Goal: Task Accomplishment & Management: Use online tool/utility

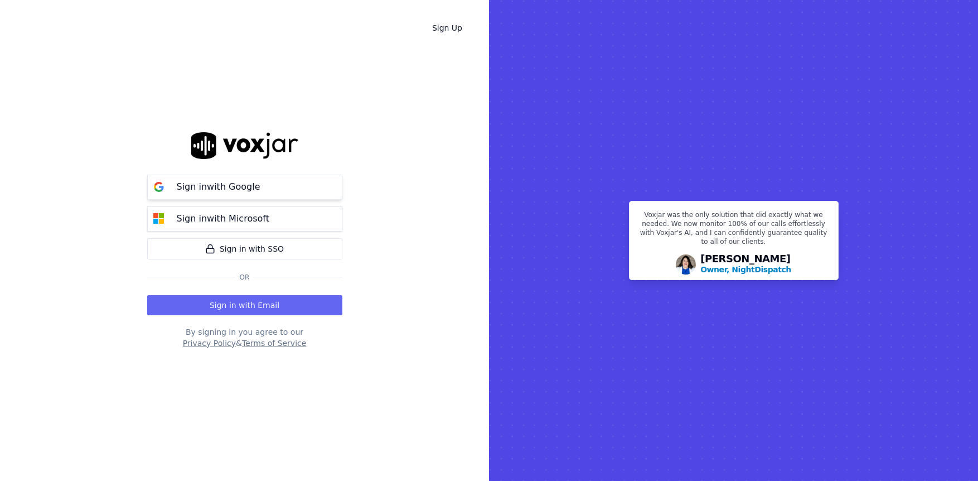
click at [242, 190] on p "Sign in with Google" at bounding box center [219, 186] width 84 height 13
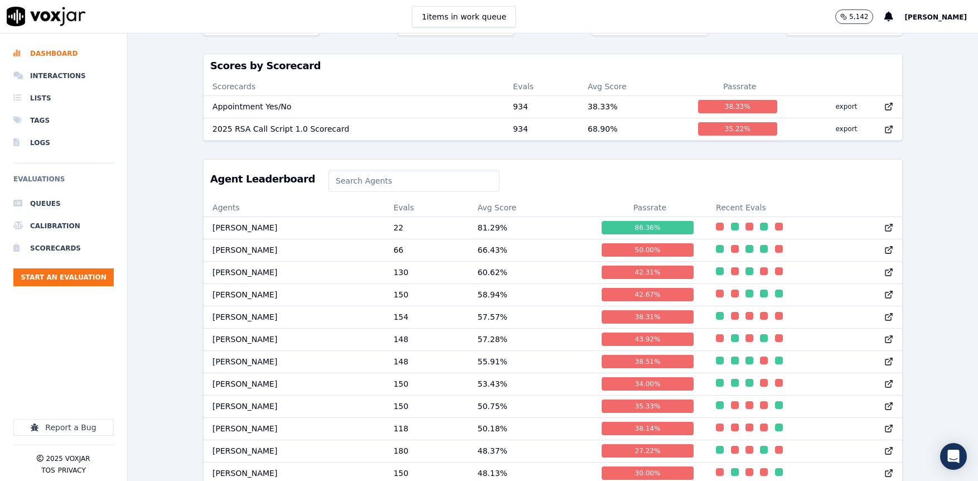
scroll to position [404, 0]
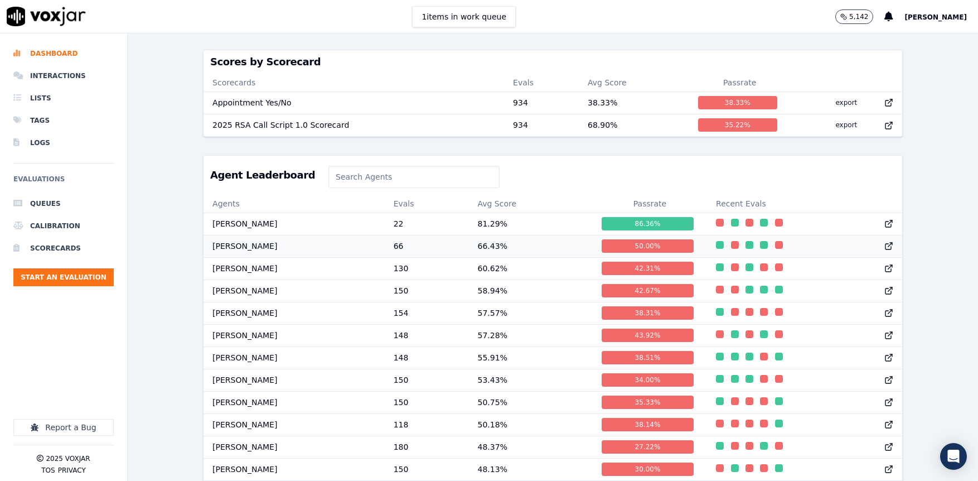
click at [265, 244] on td "[PERSON_NAME]" at bounding box center [294, 246] width 181 height 22
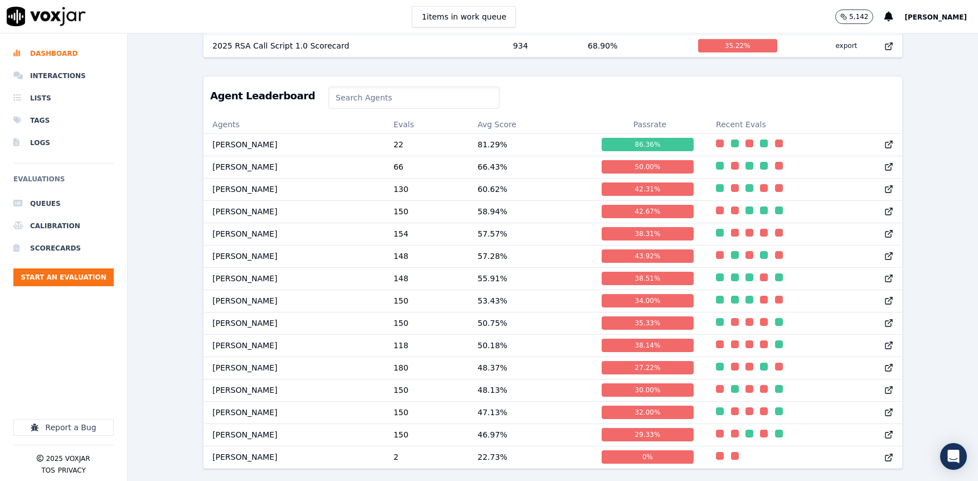
scroll to position [485, 0]
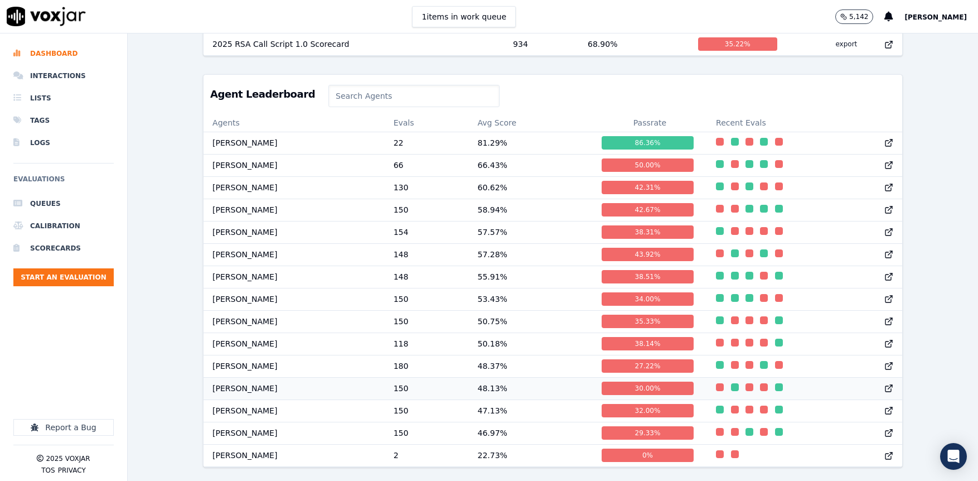
click at [245, 385] on td "Cristian Molina" at bounding box center [294, 388] width 181 height 22
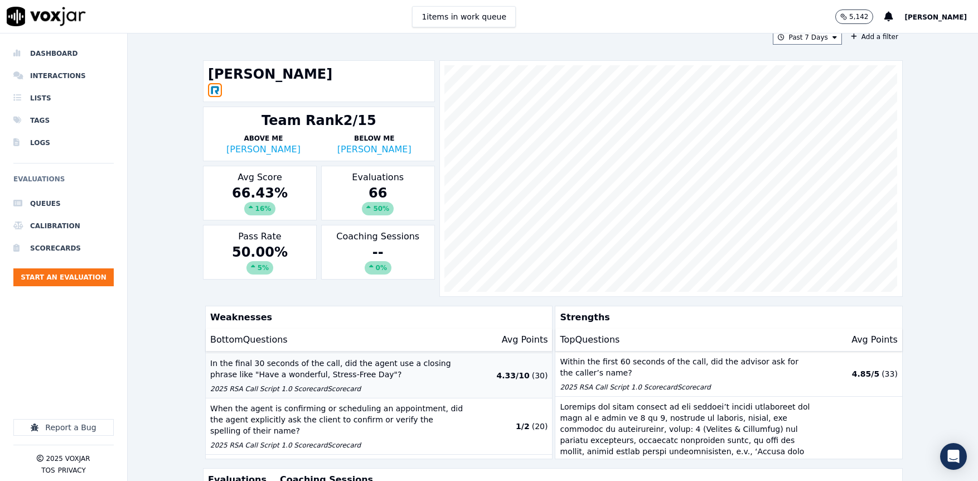
scroll to position [48, 0]
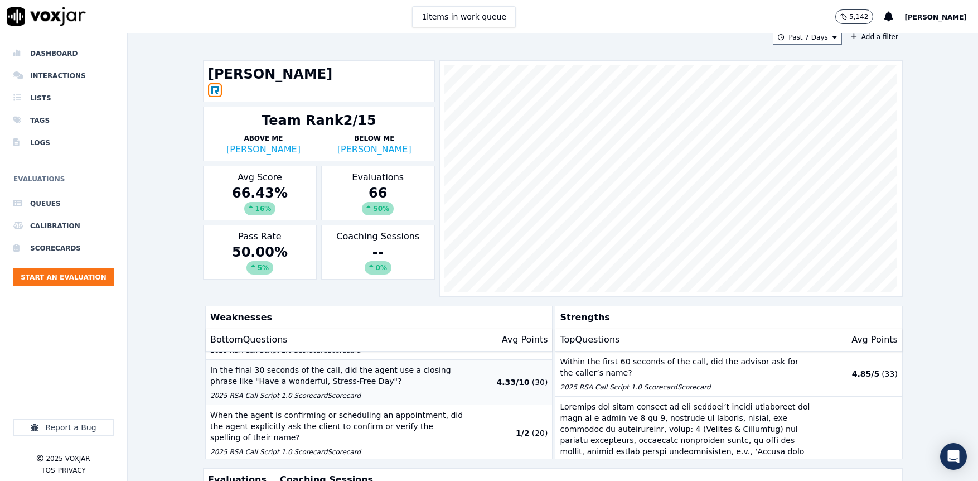
click at [327, 372] on p "In the final 30 seconds of the call, did the agent use a closing phrase like "H…" at bounding box center [336, 375] width 253 height 22
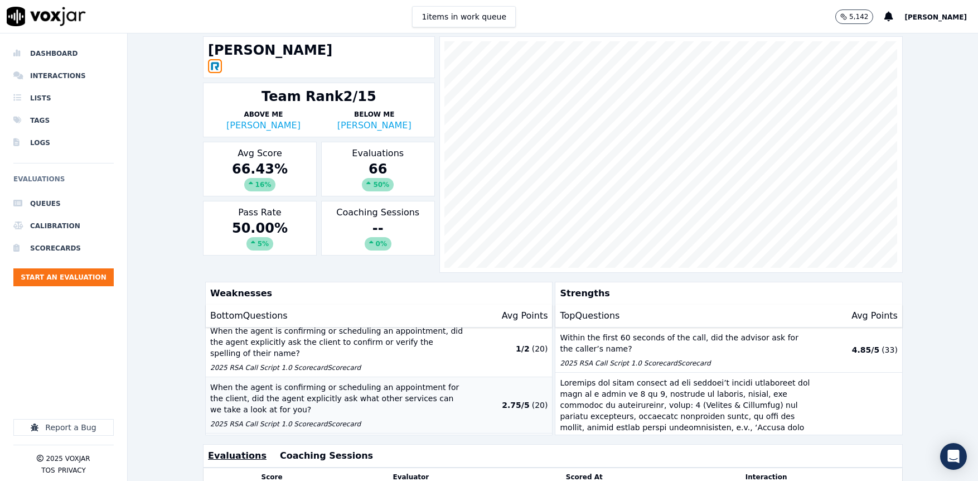
scroll to position [111, 0]
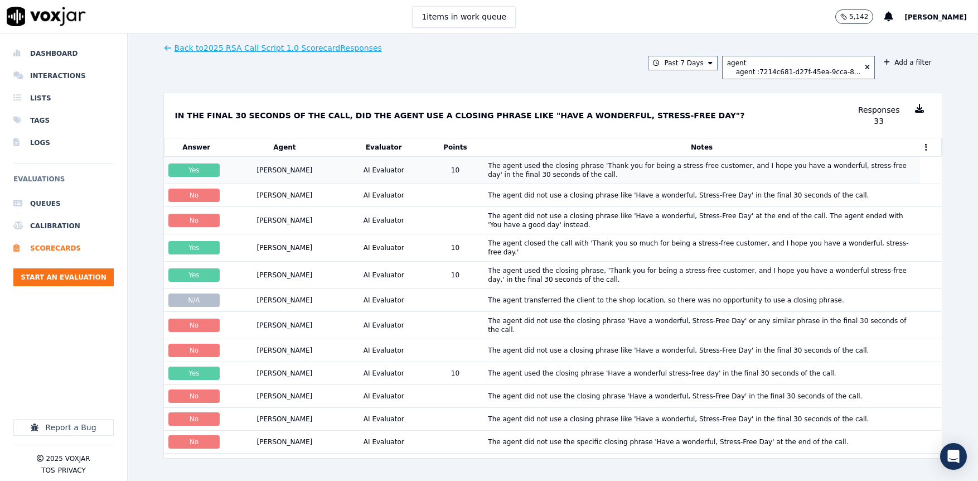
click at [281, 171] on div "[PERSON_NAME]" at bounding box center [285, 170] width 56 height 9
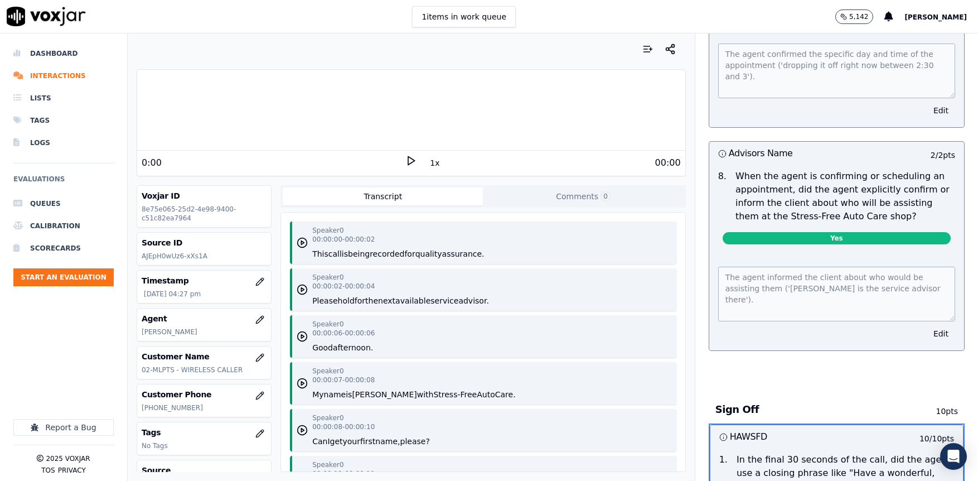
scroll to position [4787, 0]
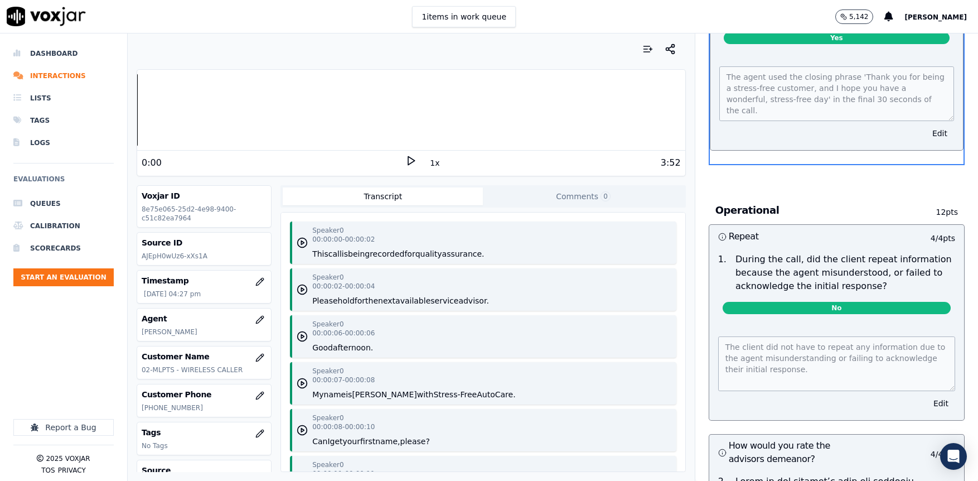
click at [416, 162] on icon at bounding box center [410, 160] width 11 height 11
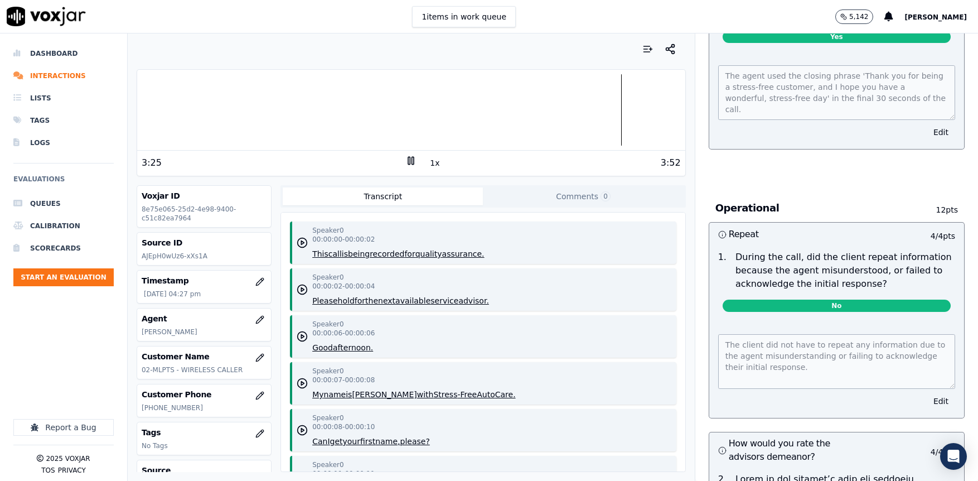
click at [412, 160] on rect at bounding box center [413, 160] width 2 height 7
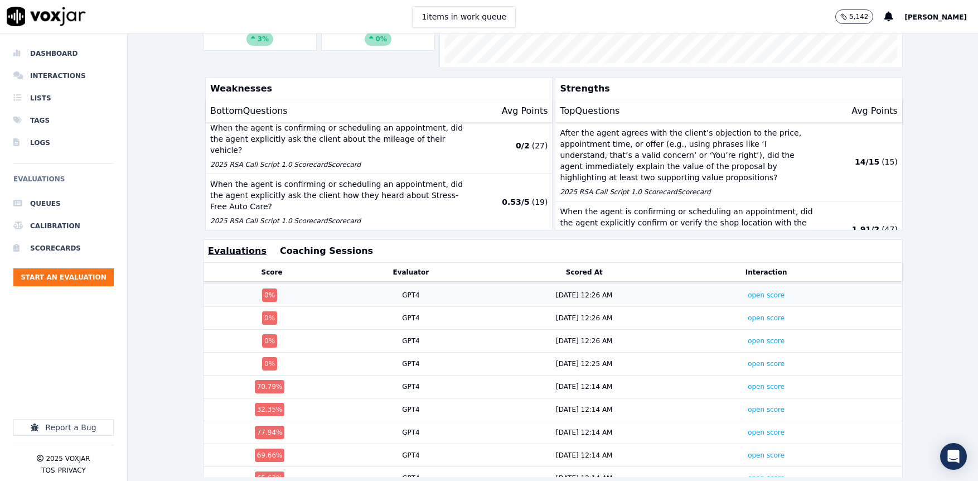
scroll to position [252, 0]
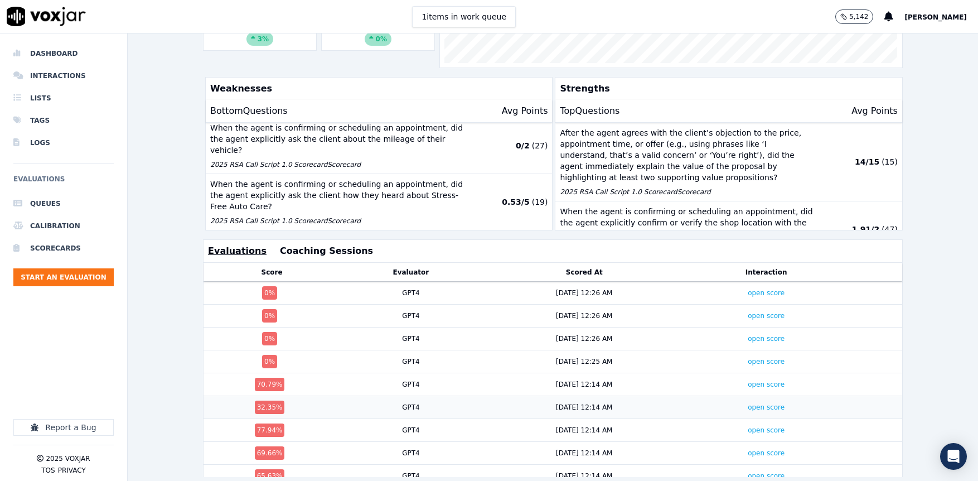
click at [675, 409] on div "8/12/25 12:14 AM" at bounding box center [584, 407] width 196 height 9
click at [759, 409] on link "open score" at bounding box center [766, 407] width 37 height 8
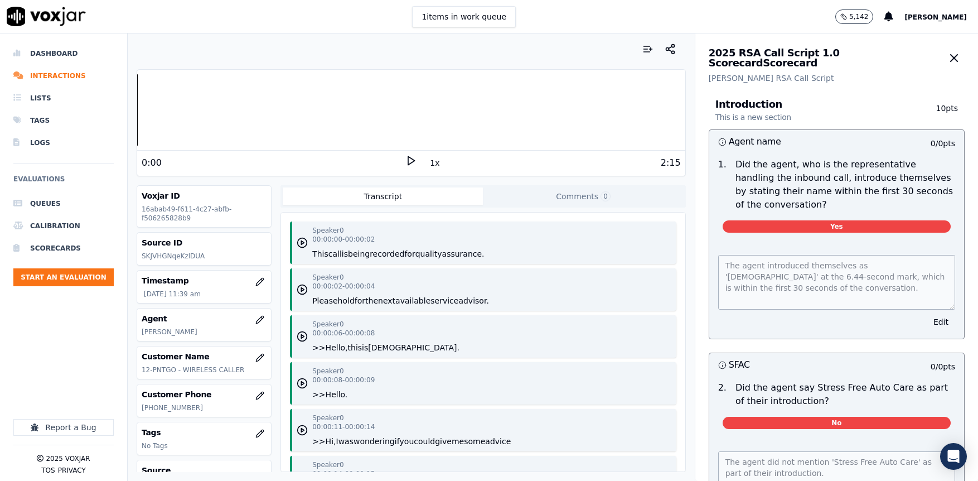
drag, startPoint x: 412, startPoint y: 162, endPoint x: 413, endPoint y: 178, distance: 16.8
click at [412, 162] on icon at bounding box center [410, 160] width 11 height 11
click at [240, 48] on div at bounding box center [411, 49] width 549 height 22
